Goal: Task Accomplishment & Management: Use online tool/utility

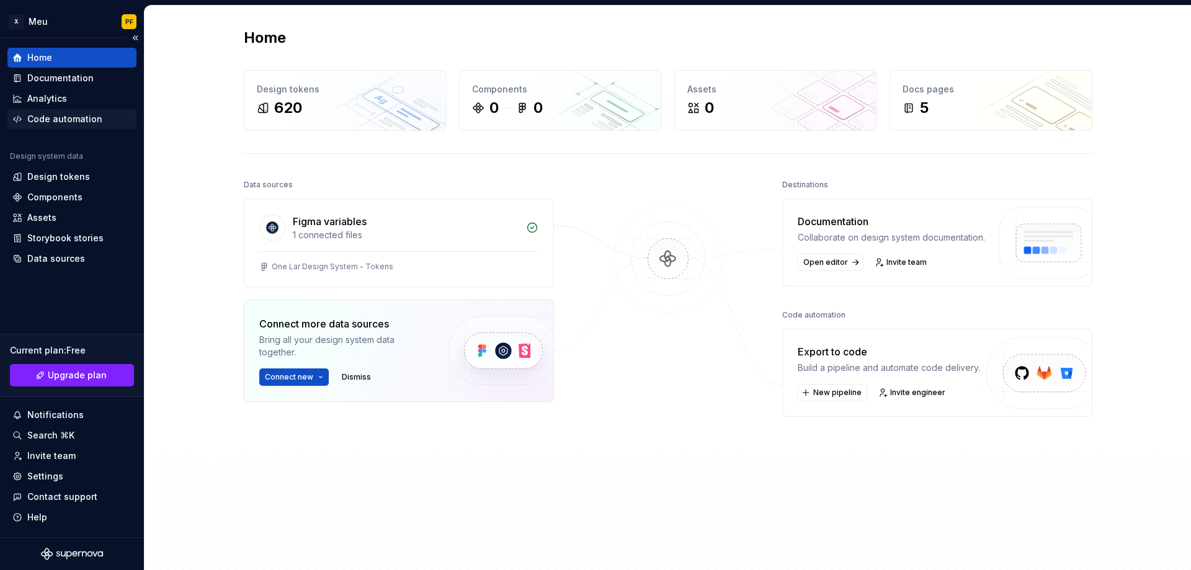
click at [51, 113] on div "Code automation" at bounding box center [64, 119] width 75 height 12
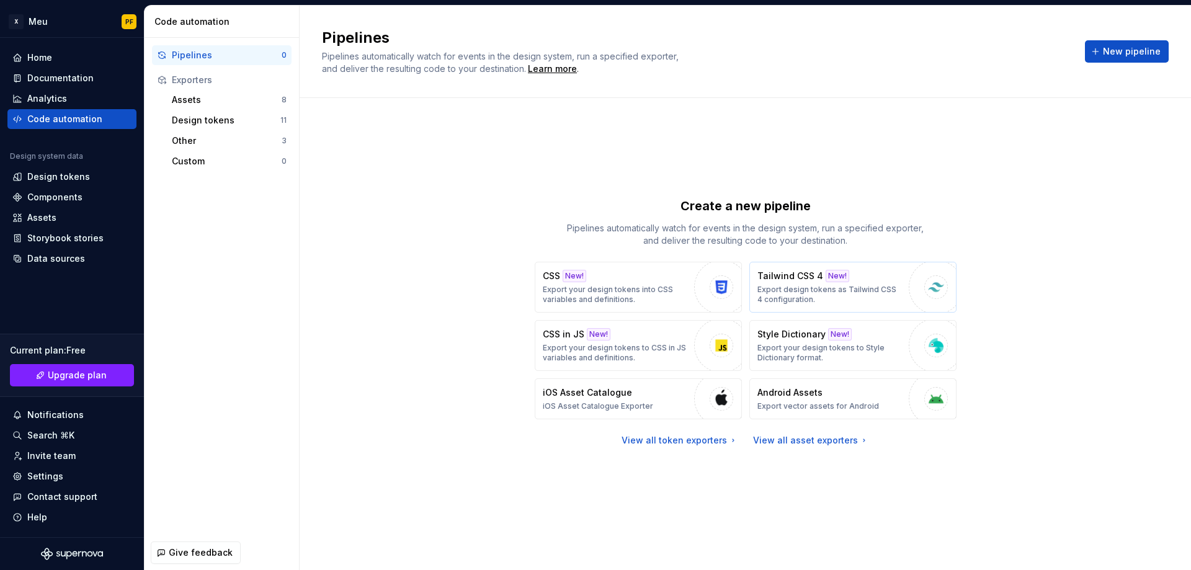
click at [780, 295] on p "Export design tokens as Tailwind CSS 4 configuration." at bounding box center [829, 295] width 145 height 20
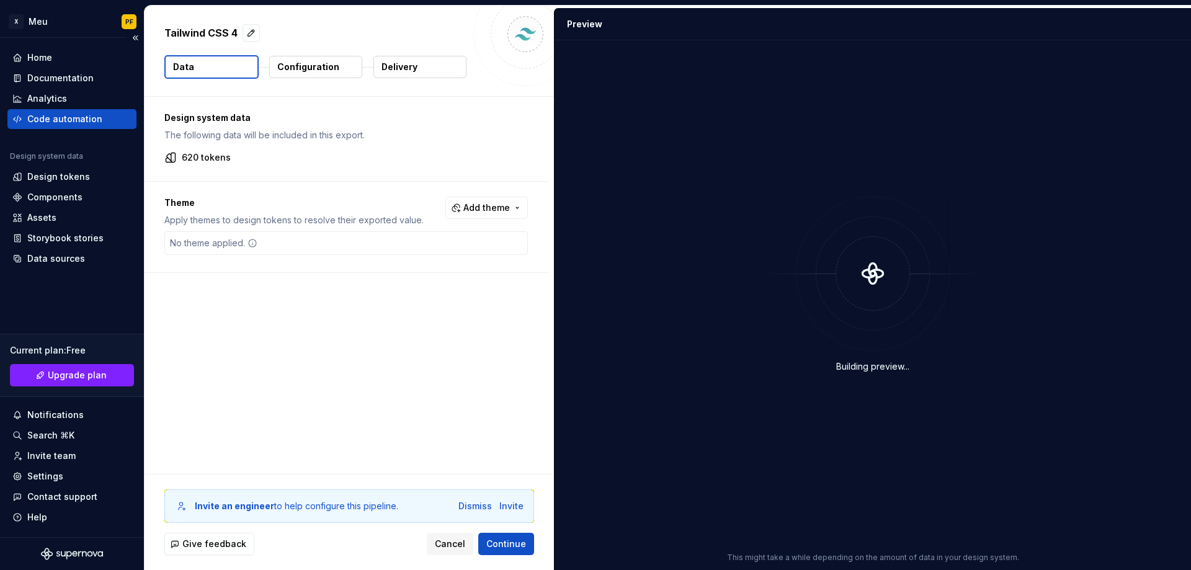
click at [76, 117] on div "Code automation" at bounding box center [64, 119] width 75 height 12
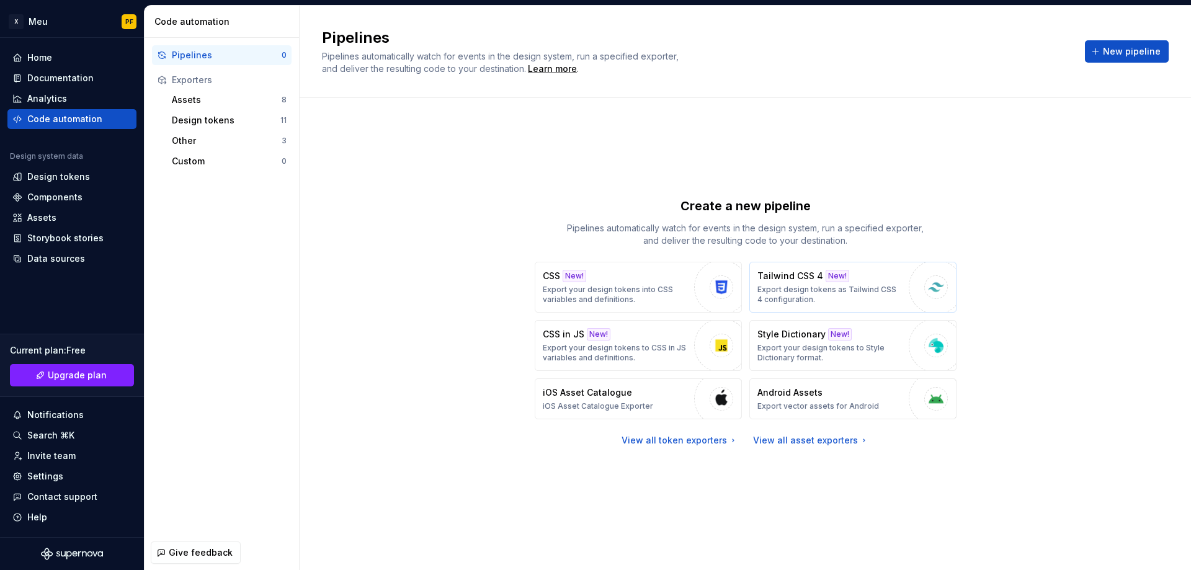
click at [809, 290] on p "Export design tokens as Tailwind CSS 4 configuration." at bounding box center [829, 295] width 145 height 20
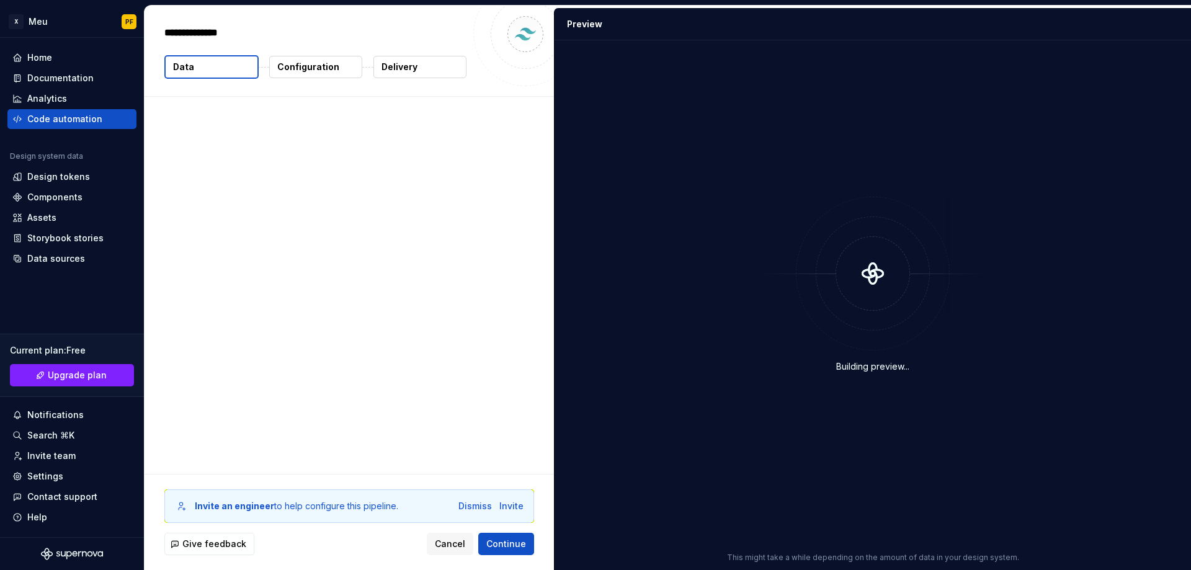
type textarea "*"
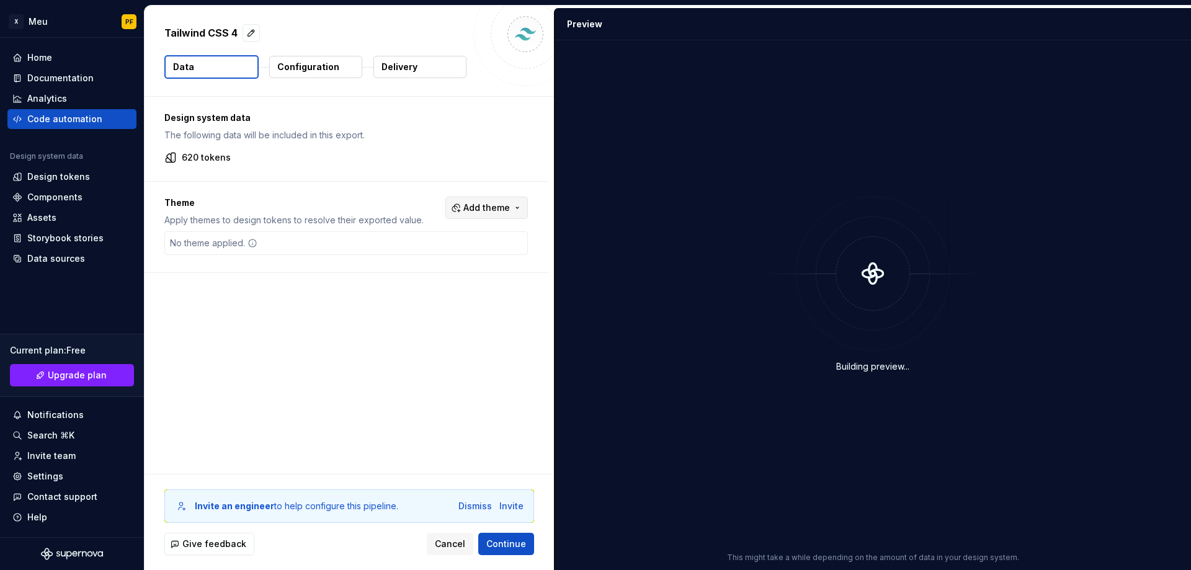
click at [492, 210] on span "Add theme" at bounding box center [486, 208] width 47 height 12
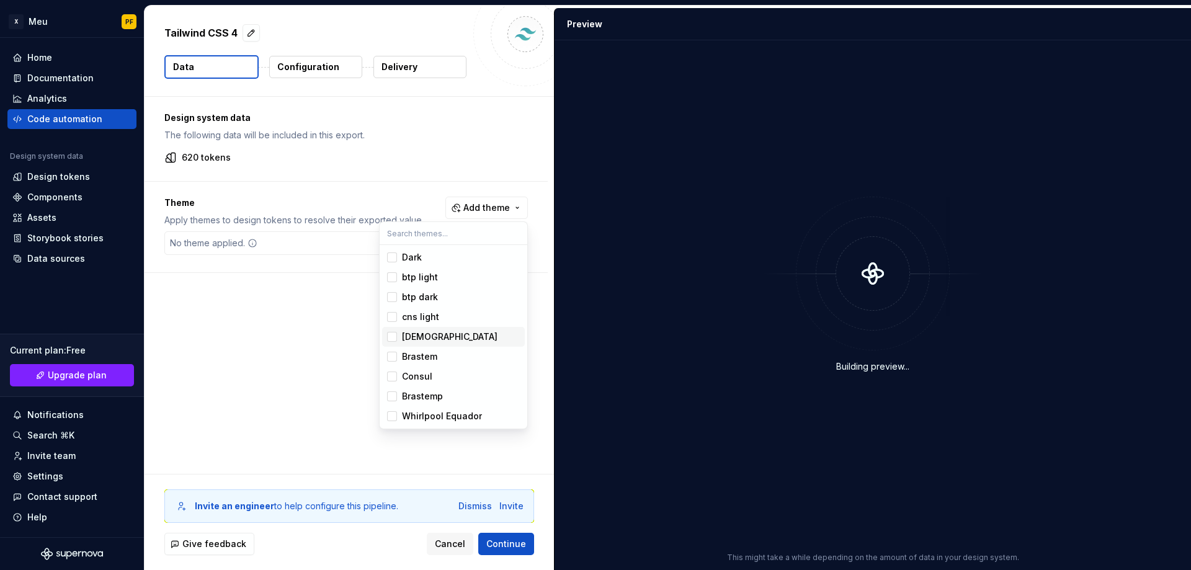
click at [427, 338] on div "[DEMOGRAPHIC_DATA]" at bounding box center [449, 336] width 95 height 12
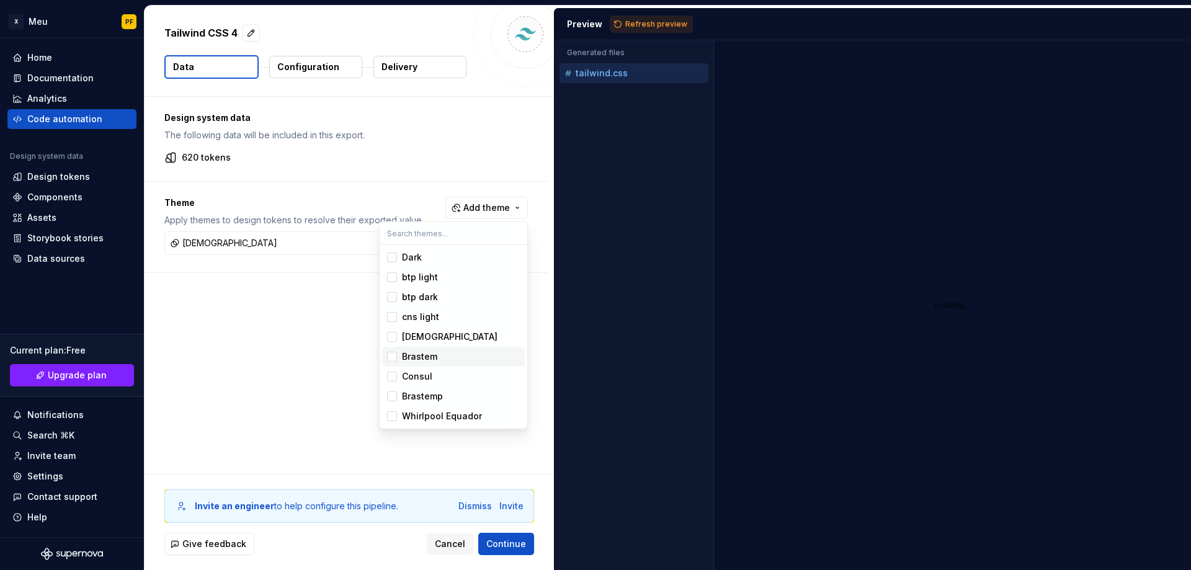
click at [426, 362] on div "Brastem" at bounding box center [419, 356] width 35 height 12
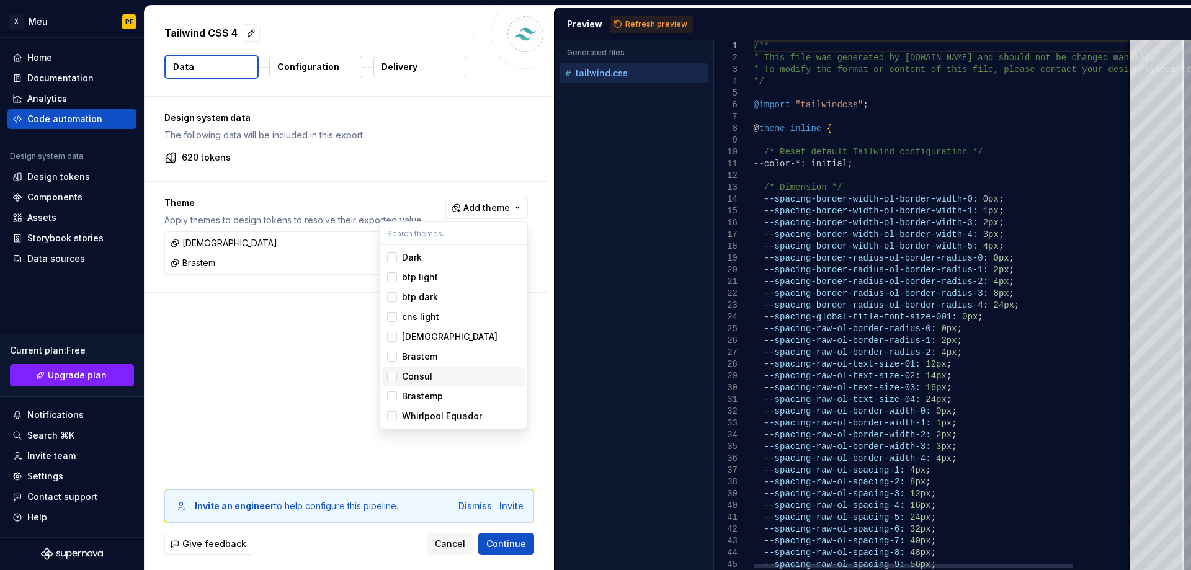
click at [427, 376] on div "Consul" at bounding box center [417, 376] width 30 height 12
click at [428, 394] on div "Brastemp" at bounding box center [422, 396] width 41 height 12
click at [435, 415] on div "Whirlpool Equador" at bounding box center [442, 416] width 80 height 12
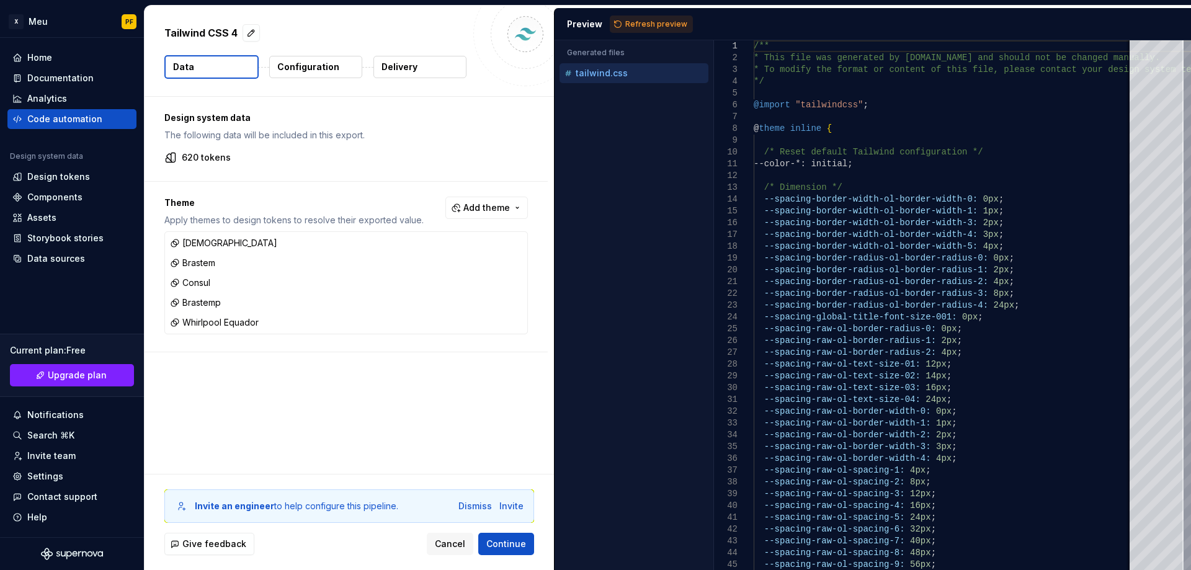
click at [495, 539] on html "X Meu PF Home Documentation Analytics Code automation Design system data Design…" at bounding box center [595, 285] width 1191 height 570
click at [508, 540] on span "Continue" at bounding box center [506, 544] width 40 height 12
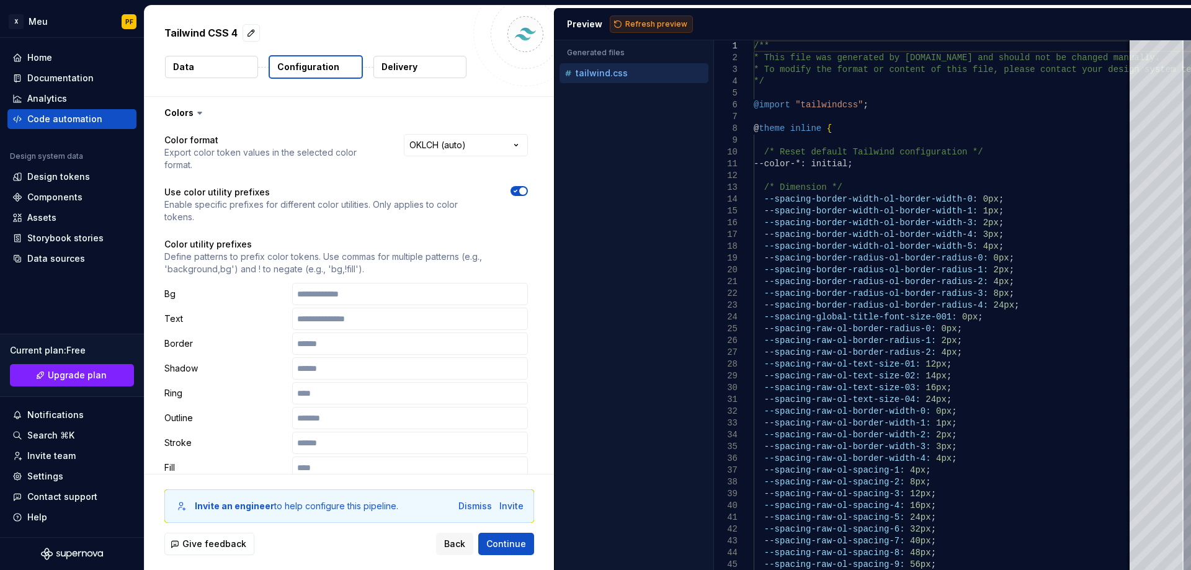
click at [634, 24] on span "Refresh preview" at bounding box center [656, 24] width 62 height 10
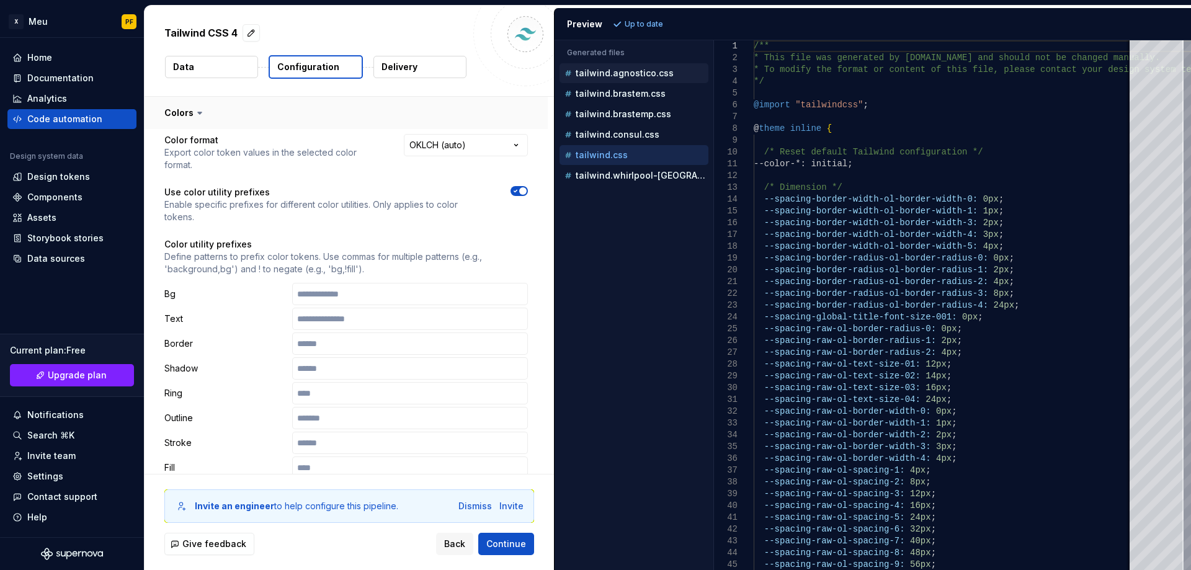
click at [238, 113] on button "button" at bounding box center [345, 113] width 403 height 32
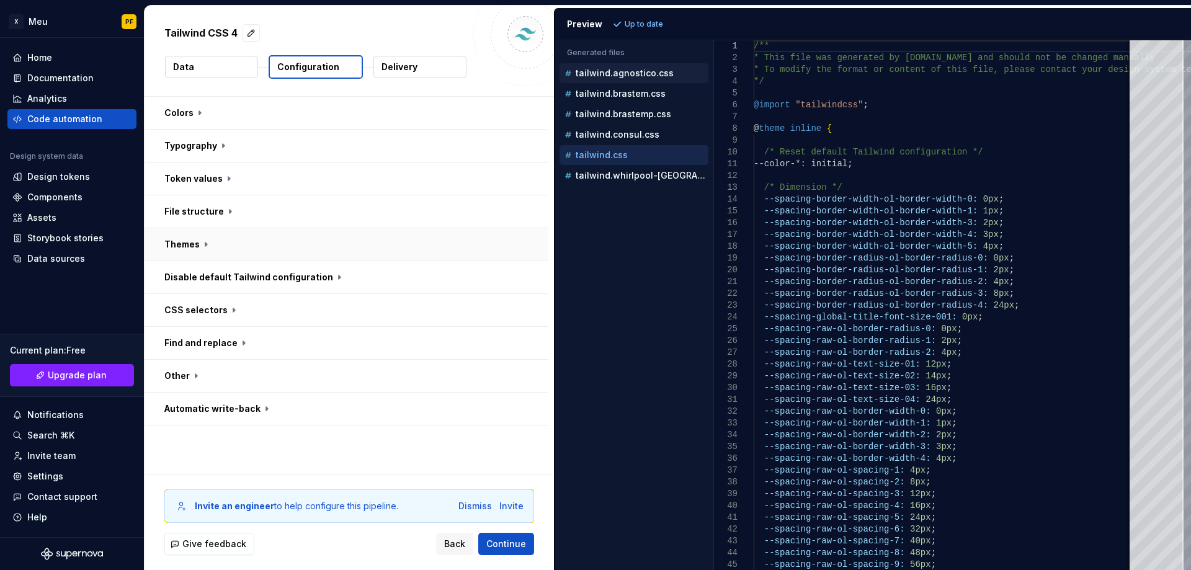
click at [227, 245] on button "button" at bounding box center [345, 244] width 403 height 32
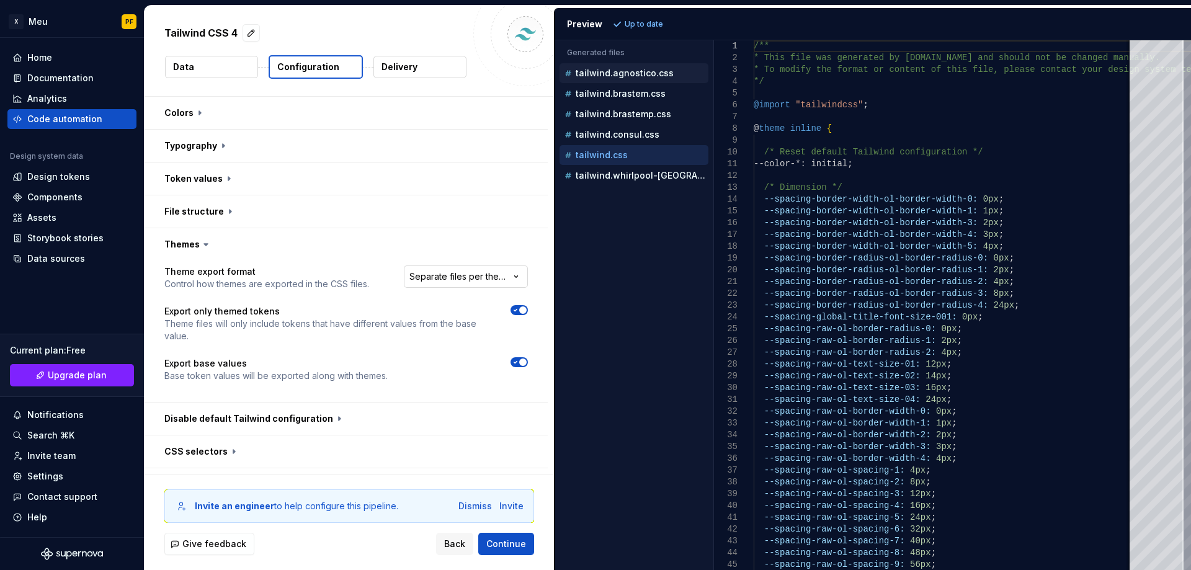
click at [413, 284] on html "**********" at bounding box center [595, 285] width 1191 height 570
click at [639, 116] on p "tailwind.brastemp.css" at bounding box center [622, 114] width 95 height 10
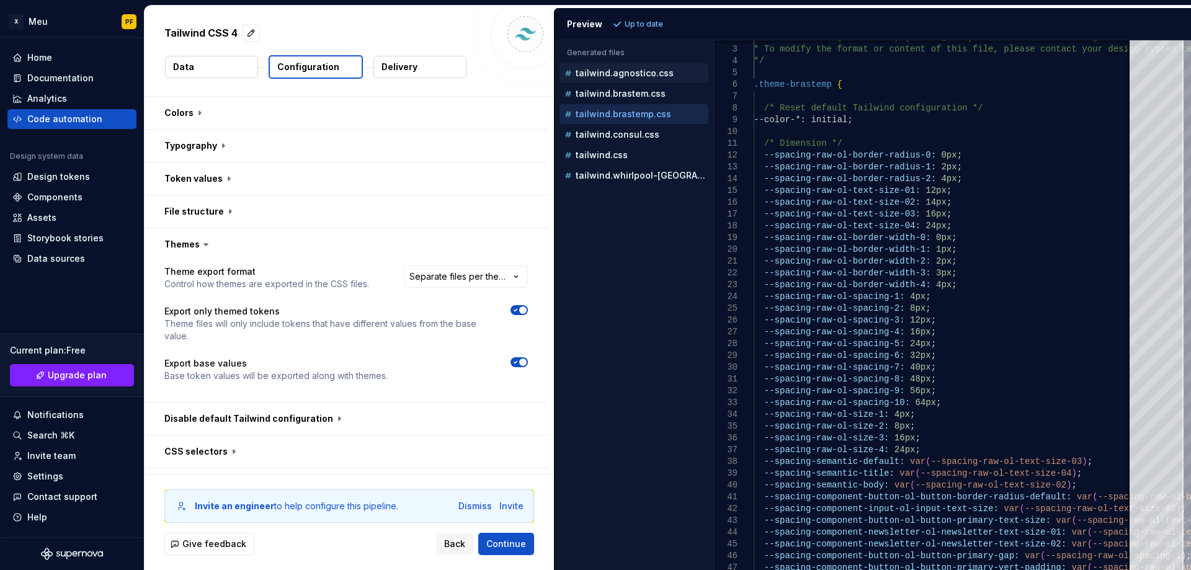
click at [608, 75] on p "tailwind.agnostico.css" at bounding box center [624, 73] width 98 height 10
type textarea "**********"
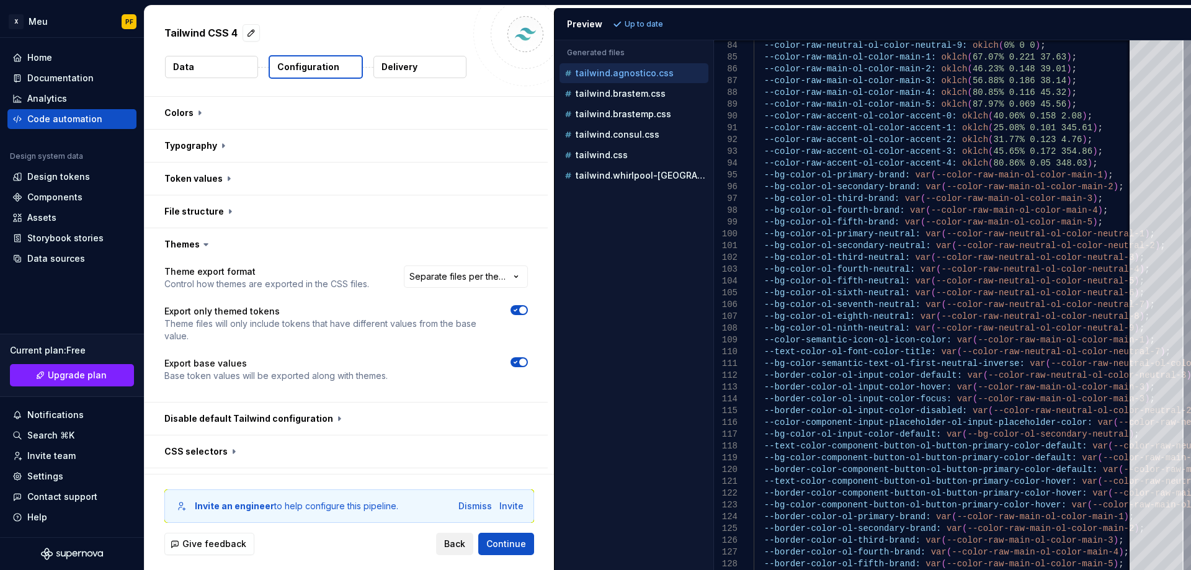
click at [451, 548] on span "Back" at bounding box center [454, 544] width 21 height 12
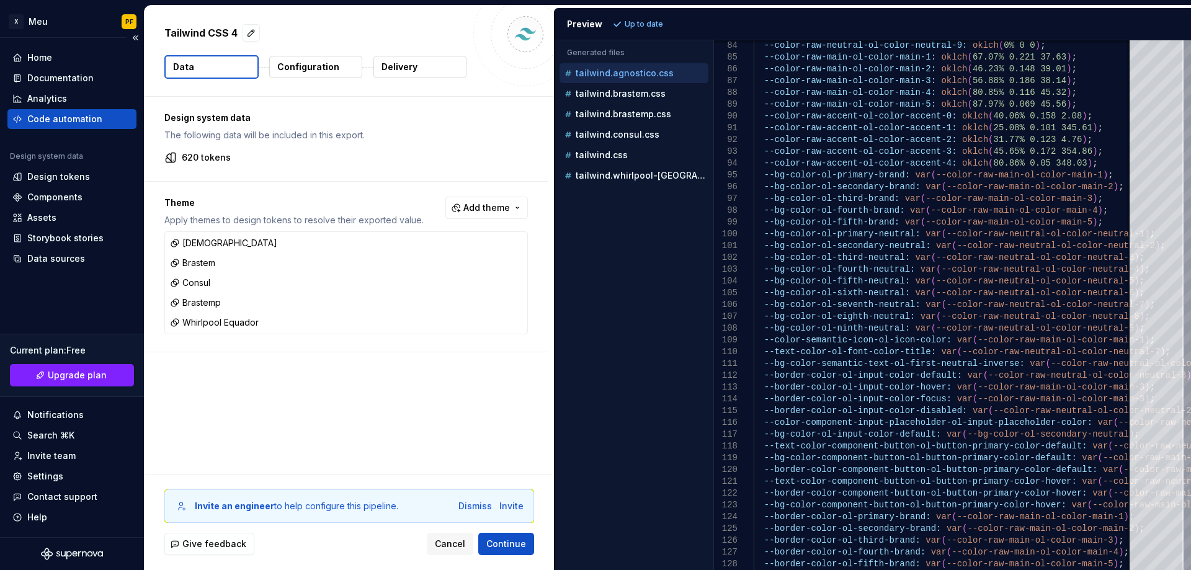
click at [45, 120] on div "Code automation" at bounding box center [64, 119] width 75 height 12
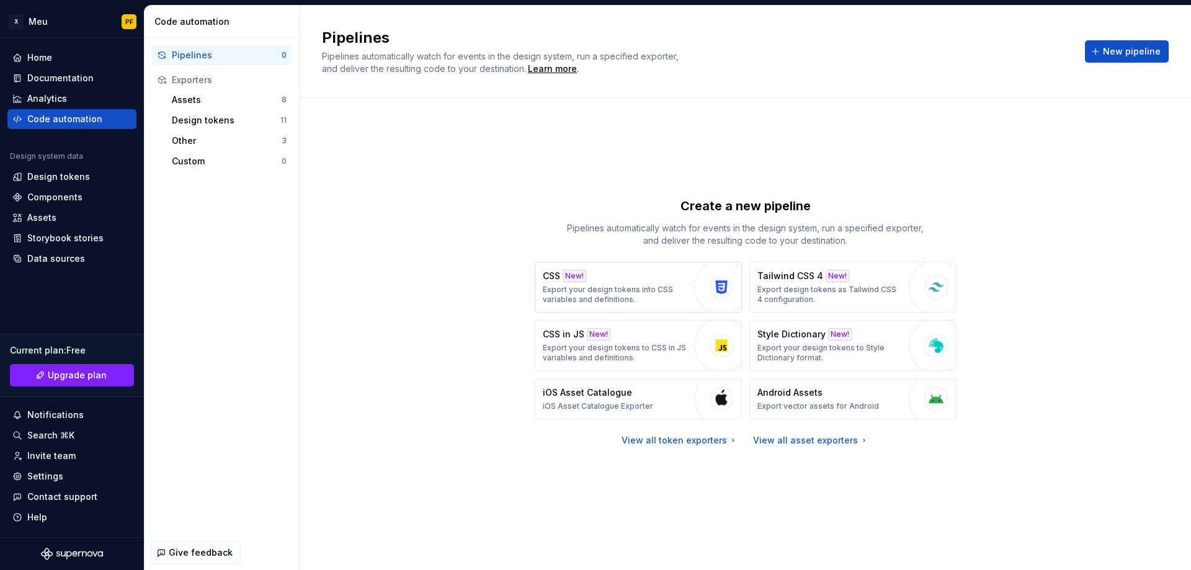
click at [650, 282] on div "CSS New! Export your design tokens into CSS variables and definitions." at bounding box center [615, 287] width 145 height 35
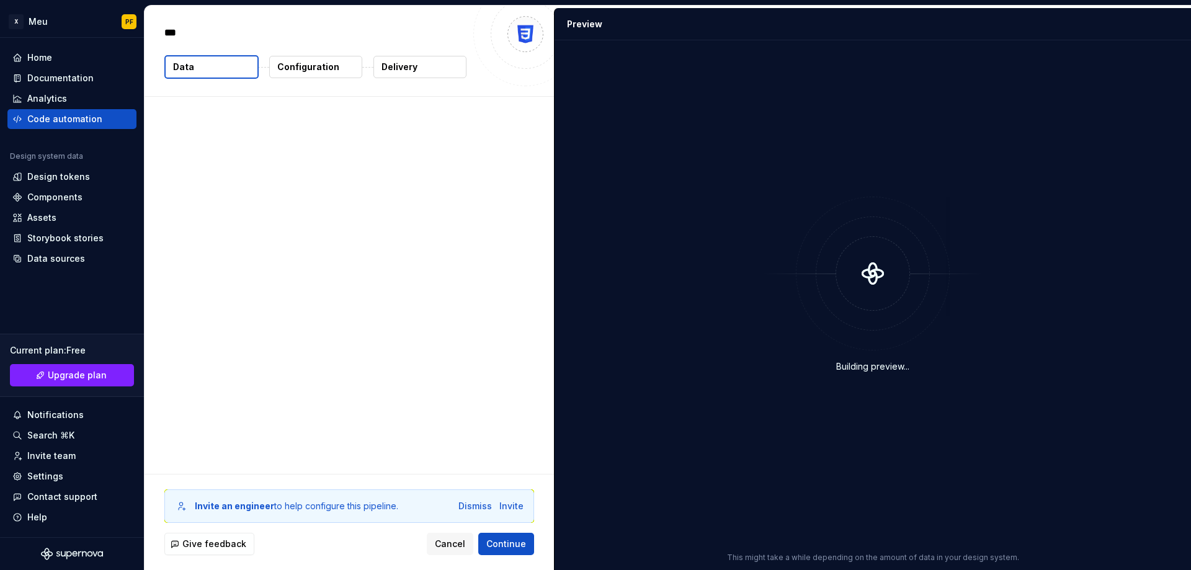
type textarea "*"
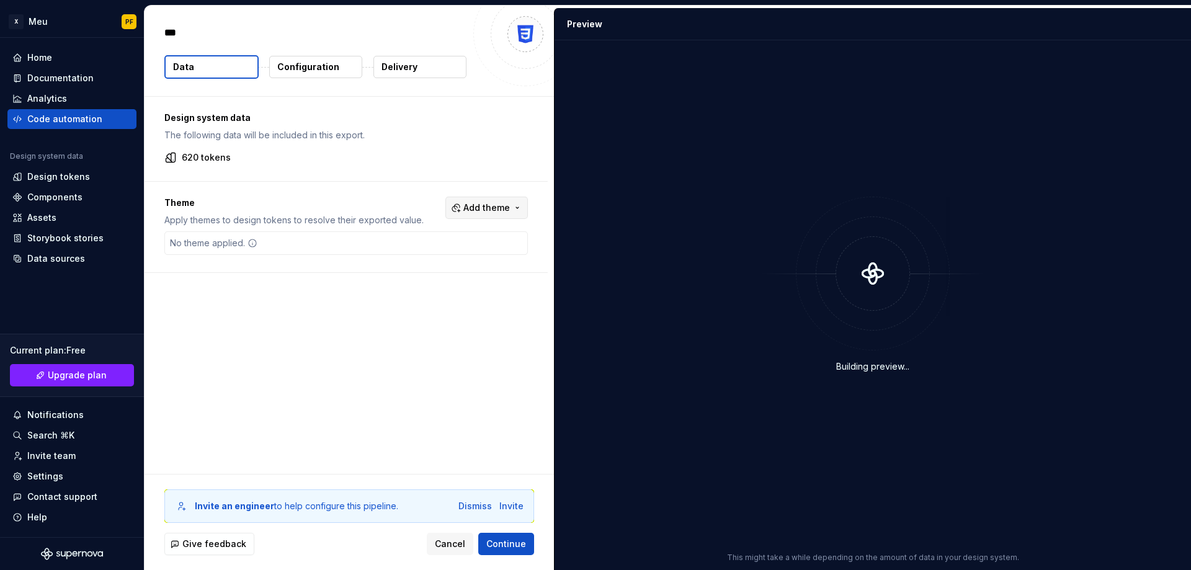
click at [516, 205] on button "Add theme" at bounding box center [486, 208] width 82 height 22
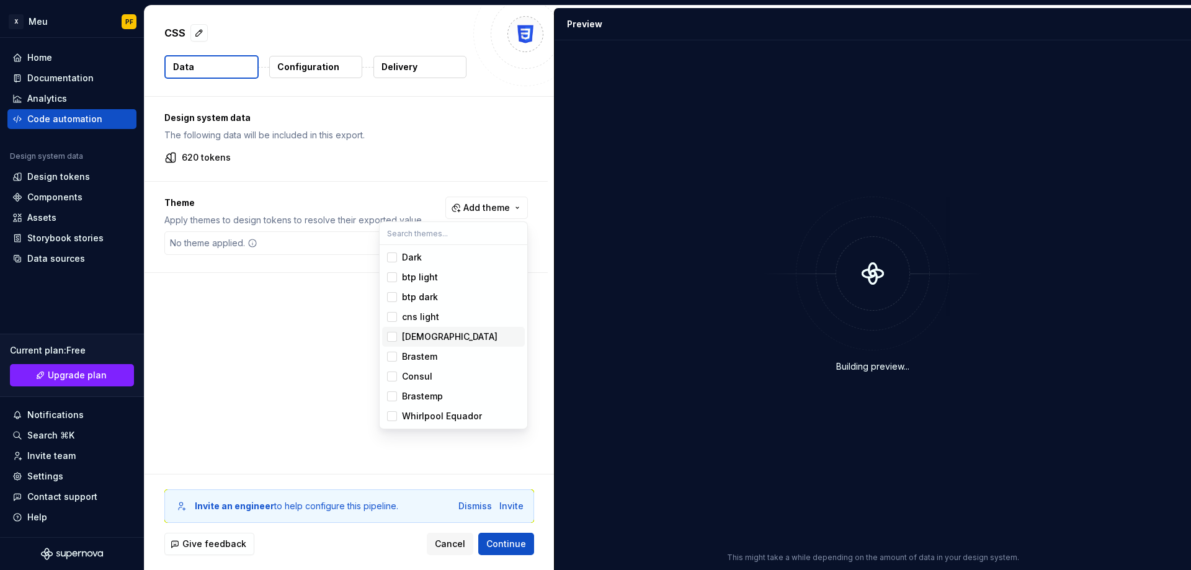
click at [419, 341] on div "[DEMOGRAPHIC_DATA]" at bounding box center [449, 336] width 95 height 12
click at [420, 357] on div "Brastem" at bounding box center [419, 356] width 35 height 12
click at [422, 379] on div "Consul" at bounding box center [417, 376] width 30 height 12
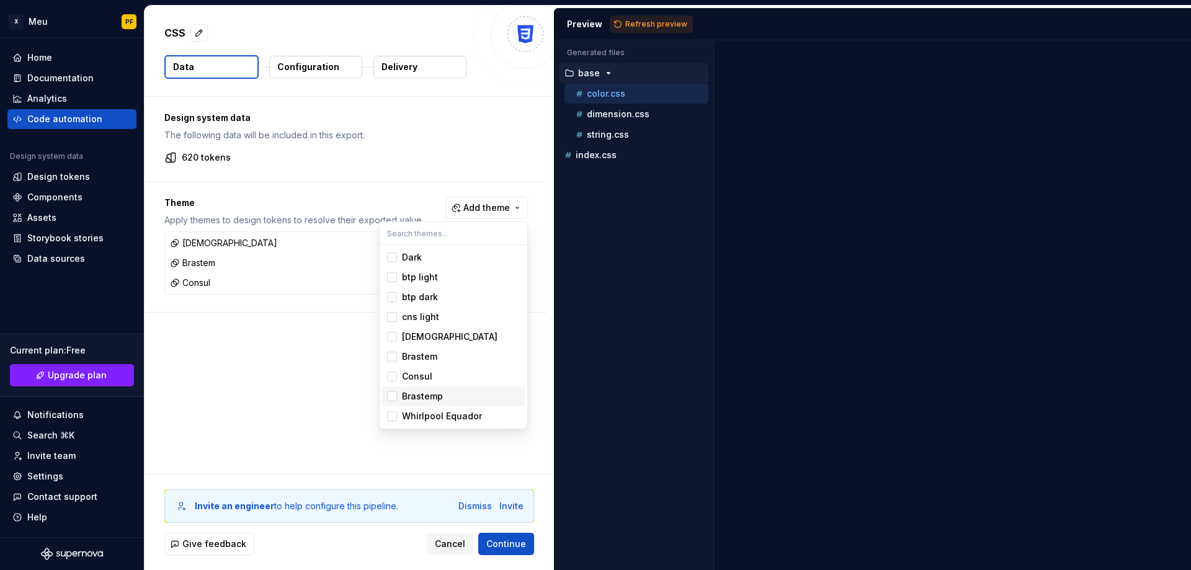
click at [425, 401] on div "Brastemp" at bounding box center [422, 396] width 41 height 12
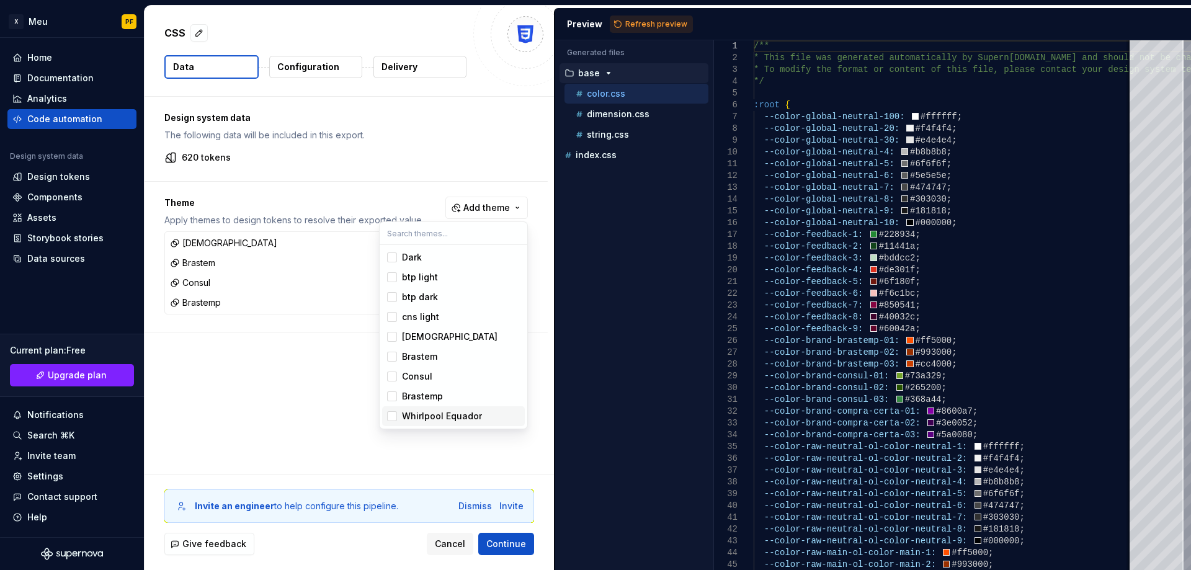
click at [431, 419] on div "Whirlpool Equador" at bounding box center [442, 416] width 80 height 12
click at [326, 71] on html "X Meu PF Home Documentation Analytics Code automation Design system data Design…" at bounding box center [595, 285] width 1191 height 570
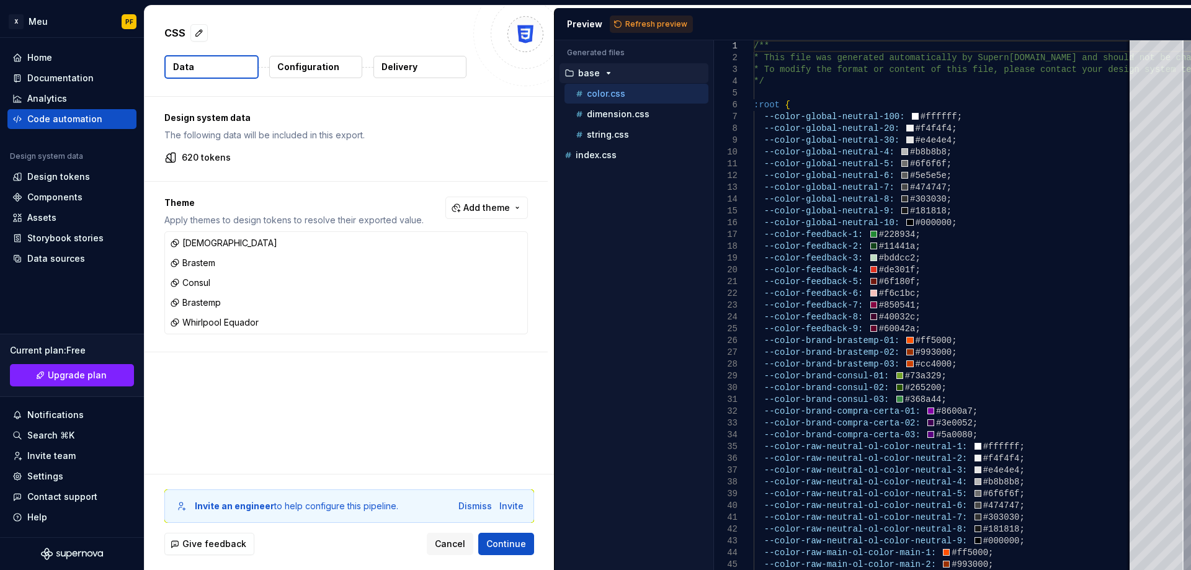
click at [326, 73] on p "Configuration" at bounding box center [308, 67] width 62 height 12
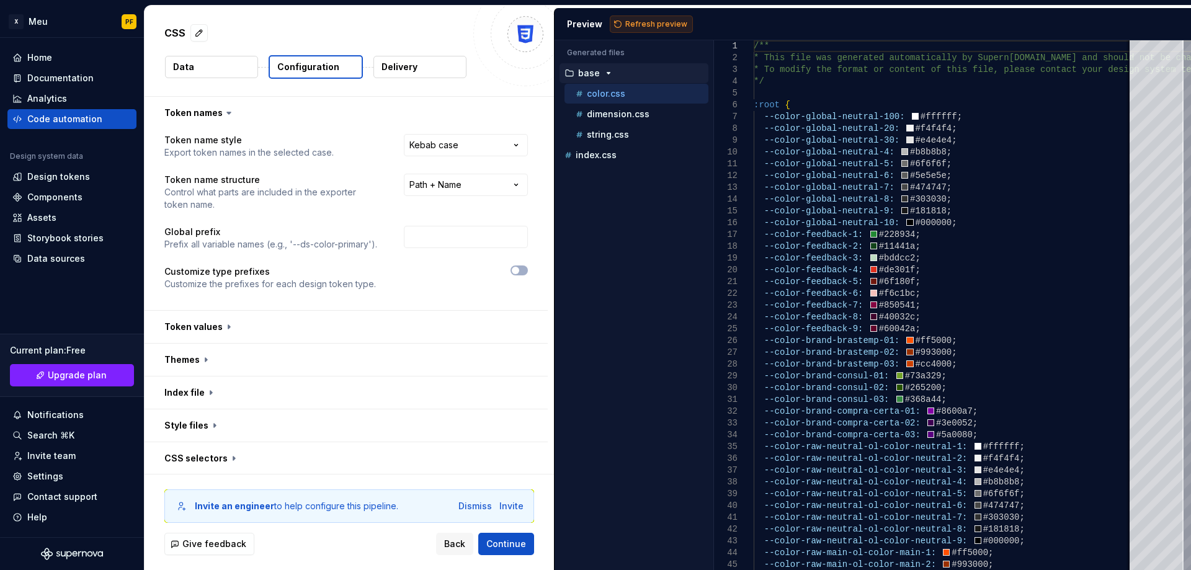
click at [657, 24] on span "Refresh preview" at bounding box center [656, 24] width 62 height 10
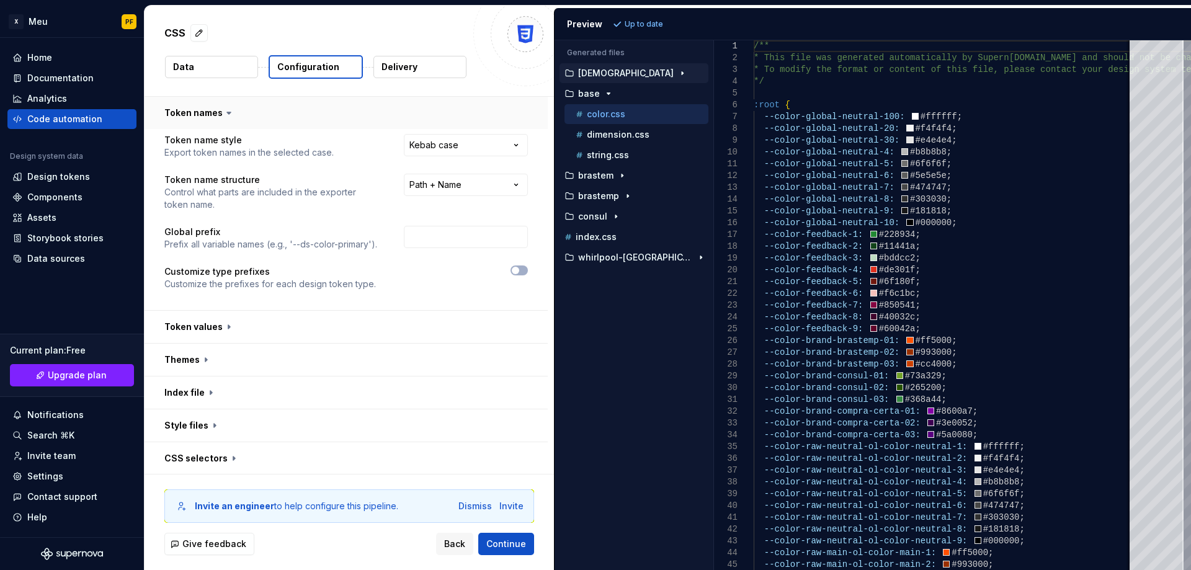
click at [264, 112] on button "button" at bounding box center [345, 113] width 403 height 32
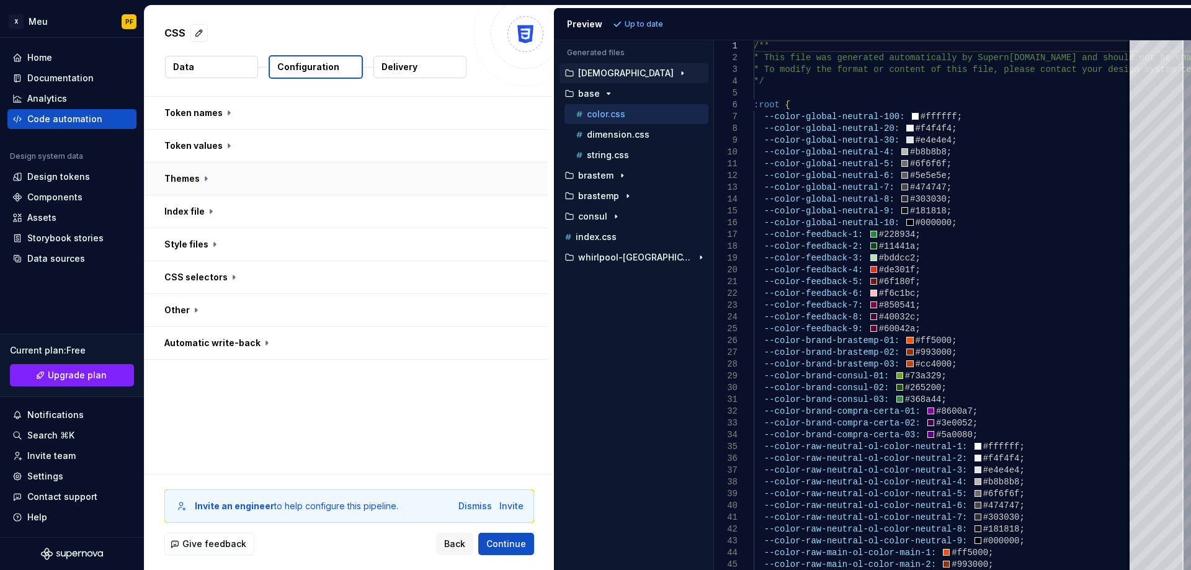
click at [254, 177] on button "button" at bounding box center [345, 178] width 403 height 32
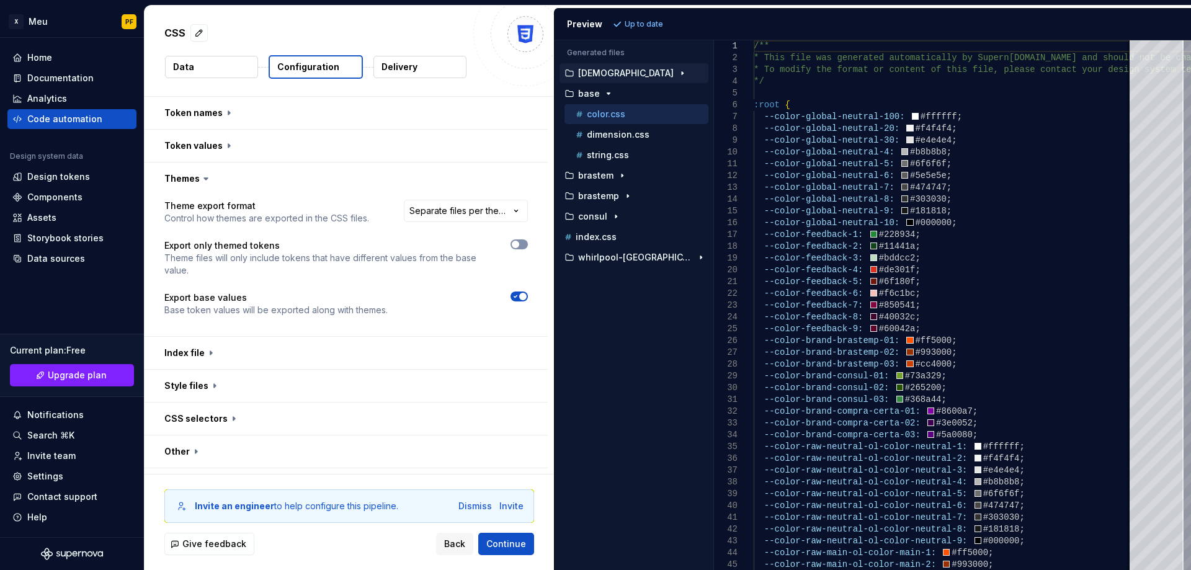
click at [520, 244] on icon "button" at bounding box center [515, 244] width 10 height 7
click at [642, 22] on span "Refresh preview" at bounding box center [656, 24] width 62 height 10
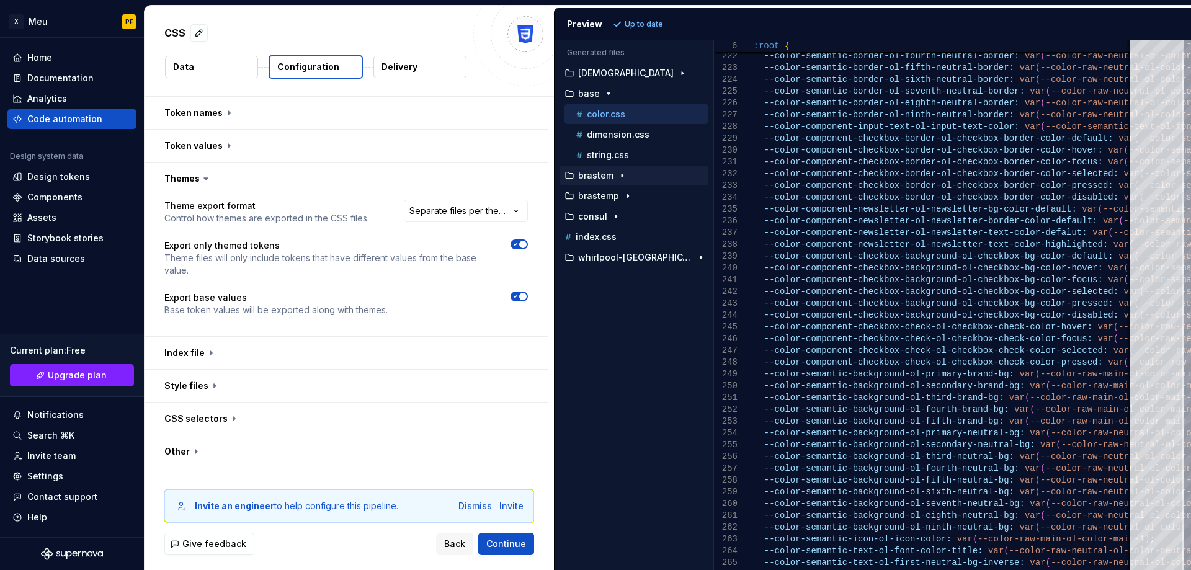
click at [599, 179] on p "brastem" at bounding box center [595, 176] width 35 height 10
click at [603, 192] on p "color.css" at bounding box center [606, 196] width 38 height 10
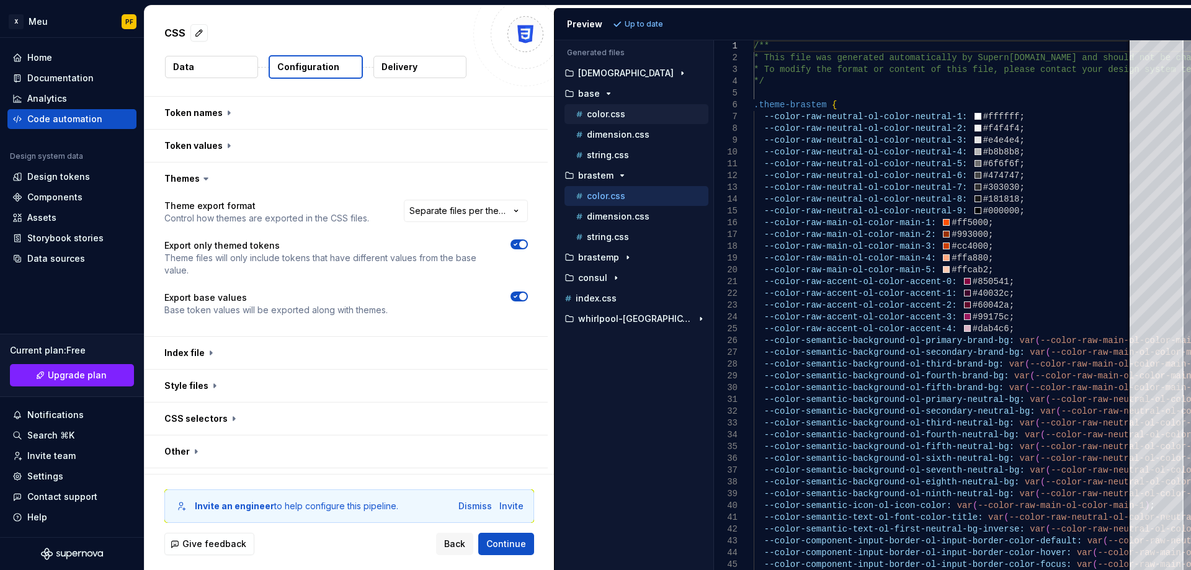
click at [605, 116] on p "color.css" at bounding box center [606, 114] width 38 height 10
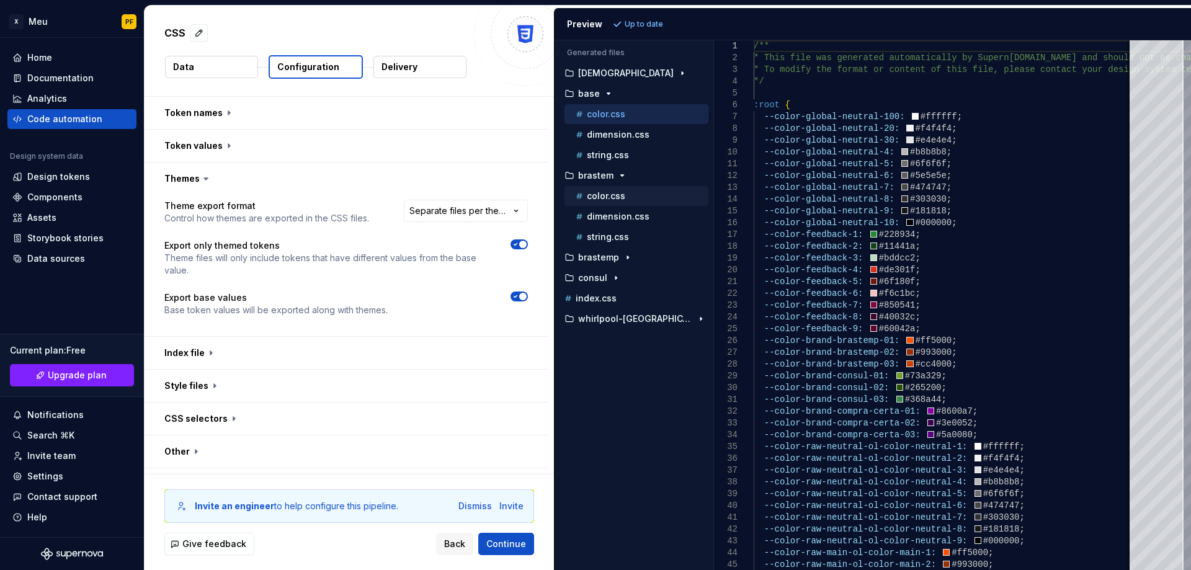
click at [601, 200] on p "color.css" at bounding box center [606, 196] width 38 height 10
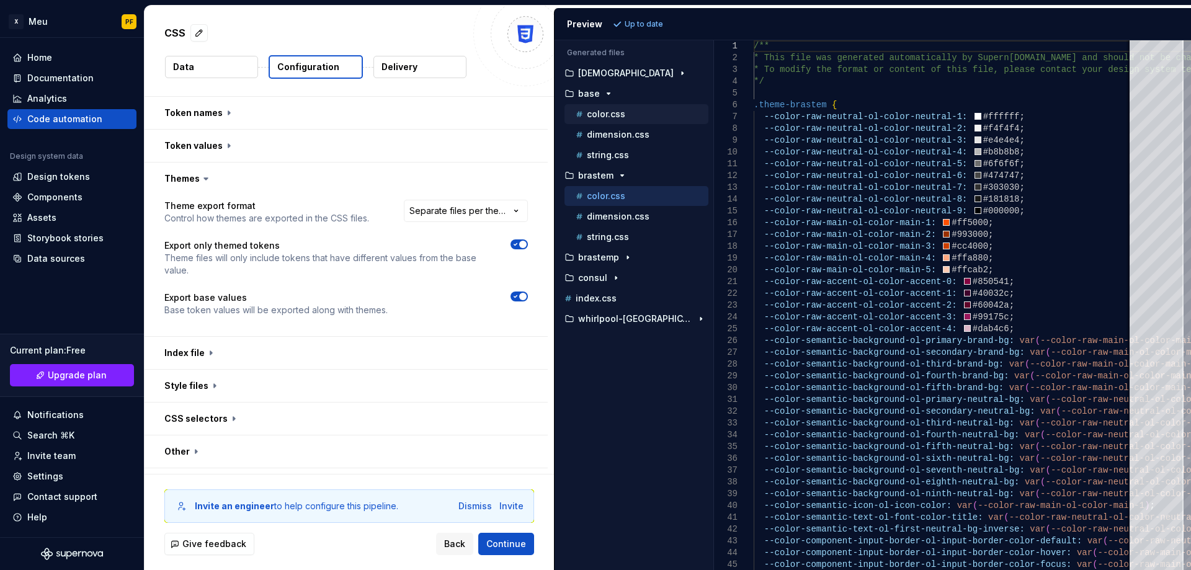
click at [594, 117] on p "color.css" at bounding box center [606, 114] width 38 height 10
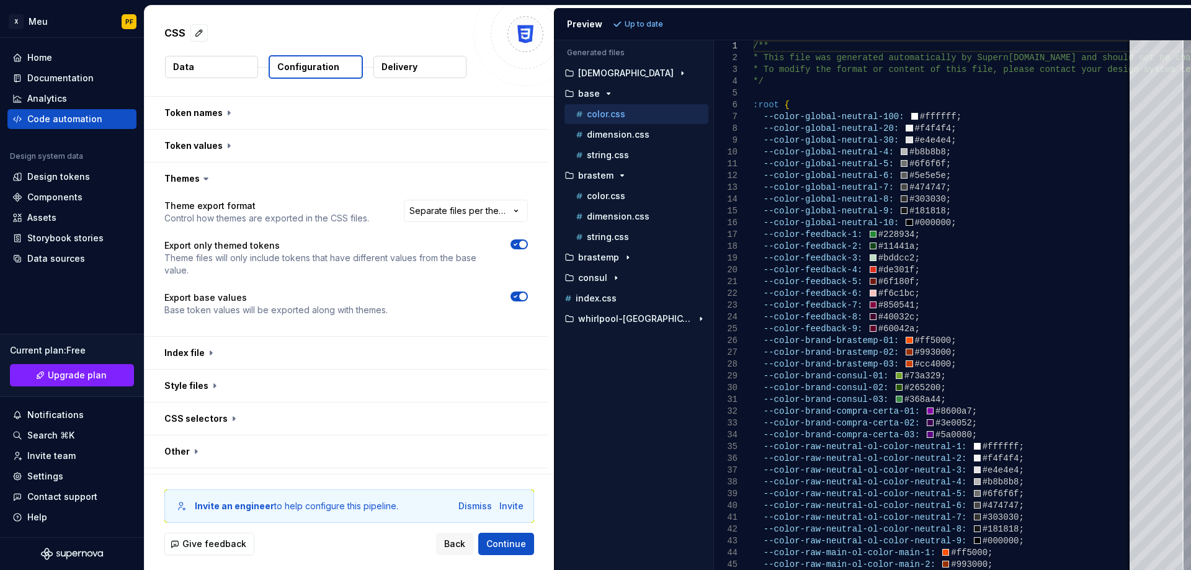
click at [511, 299] on icon "button" at bounding box center [515, 296] width 10 height 7
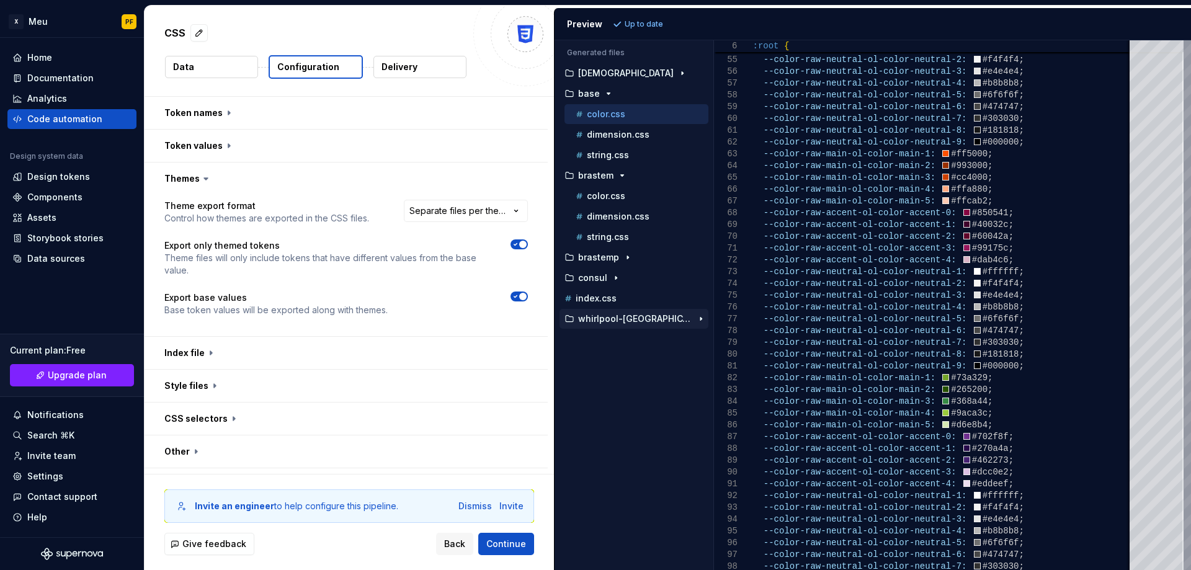
click at [595, 316] on p "whirlpool-[GEOGRAPHIC_DATA]" at bounding box center [635, 319] width 114 height 10
click at [606, 340] on p "color.css" at bounding box center [606, 339] width 38 height 10
type textarea "**********"
